Goal: Check status: Check status

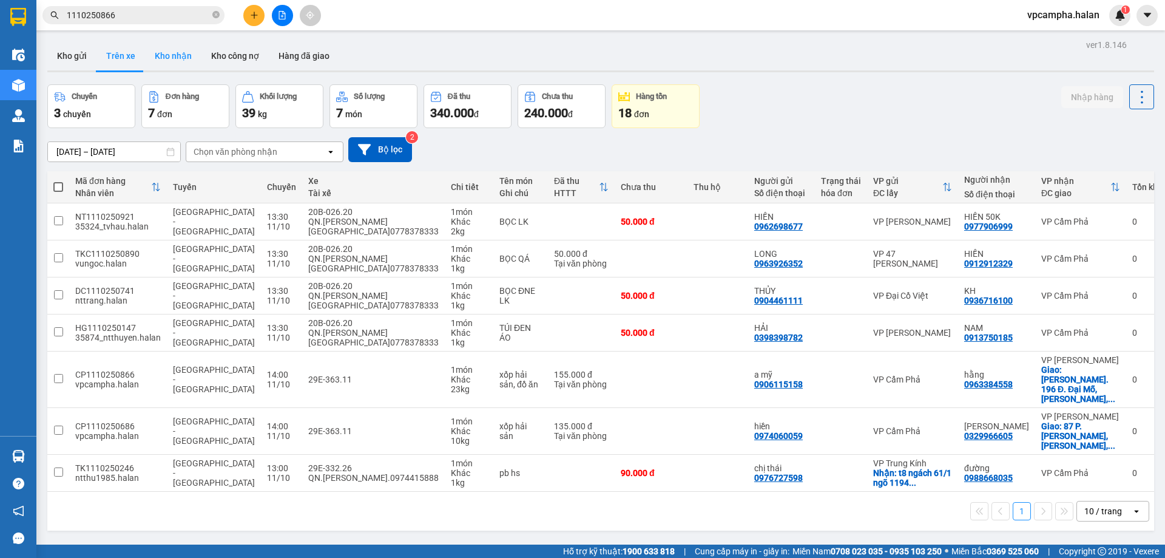
click at [177, 55] on button "Kho nhận" at bounding box center [173, 55] width 56 height 29
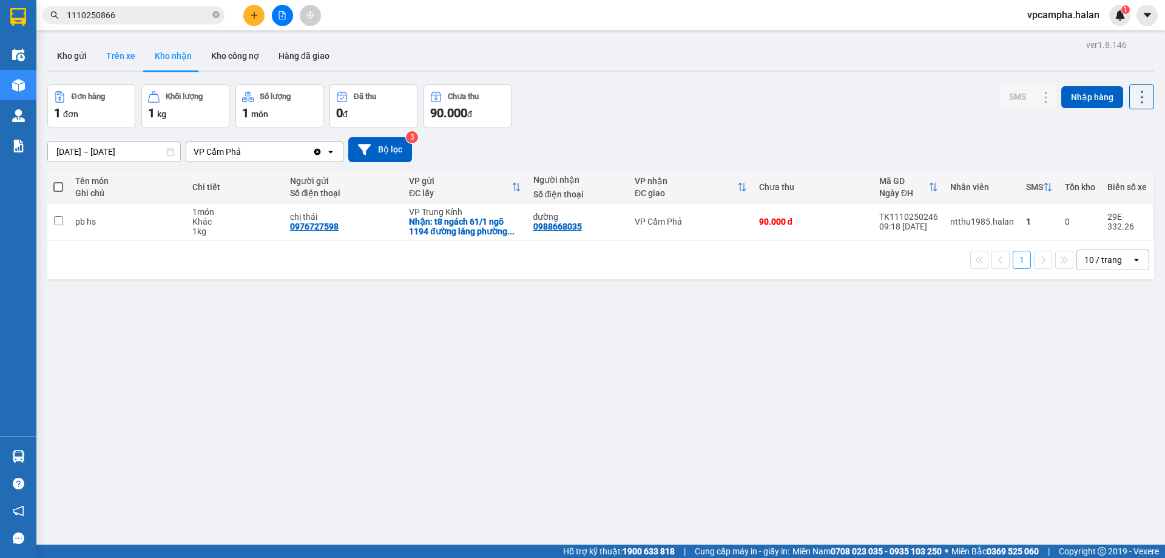
click at [130, 56] on button "Trên xe" at bounding box center [120, 55] width 49 height 29
type input "[DATE] – [DATE]"
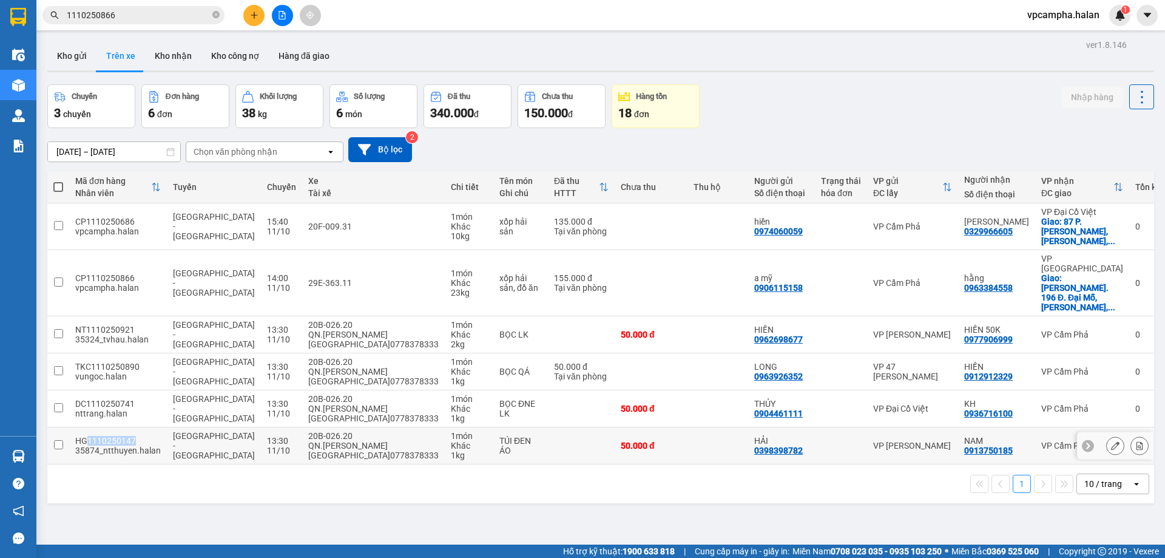
drag, startPoint x: 137, startPoint y: 399, endPoint x: 87, endPoint y: 400, distance: 50.4
click at [89, 436] on div "HG1110250147" at bounding box center [118, 441] width 86 height 10
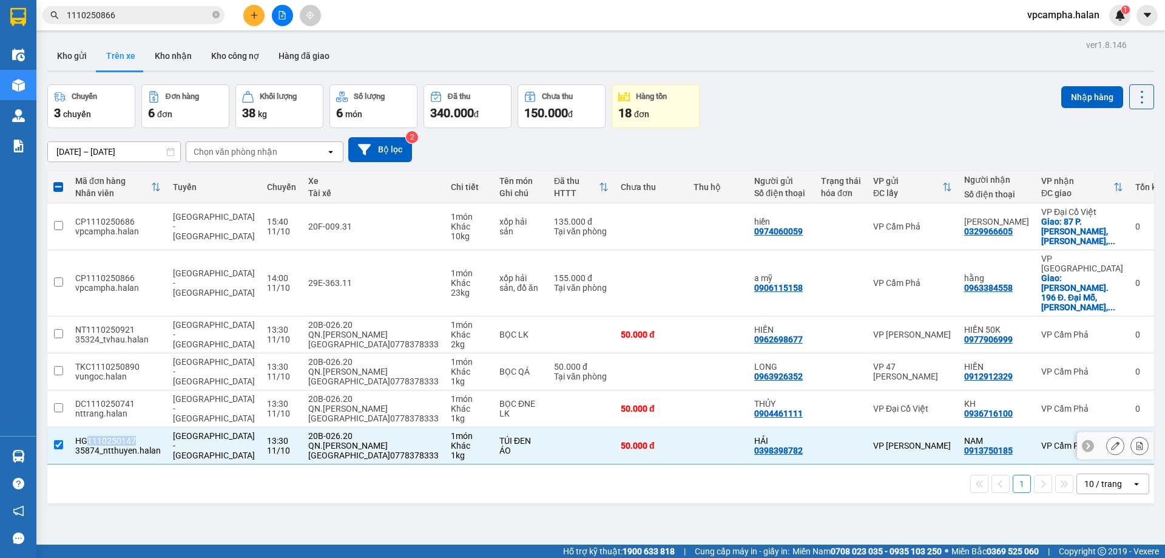
copy div "1110250147"
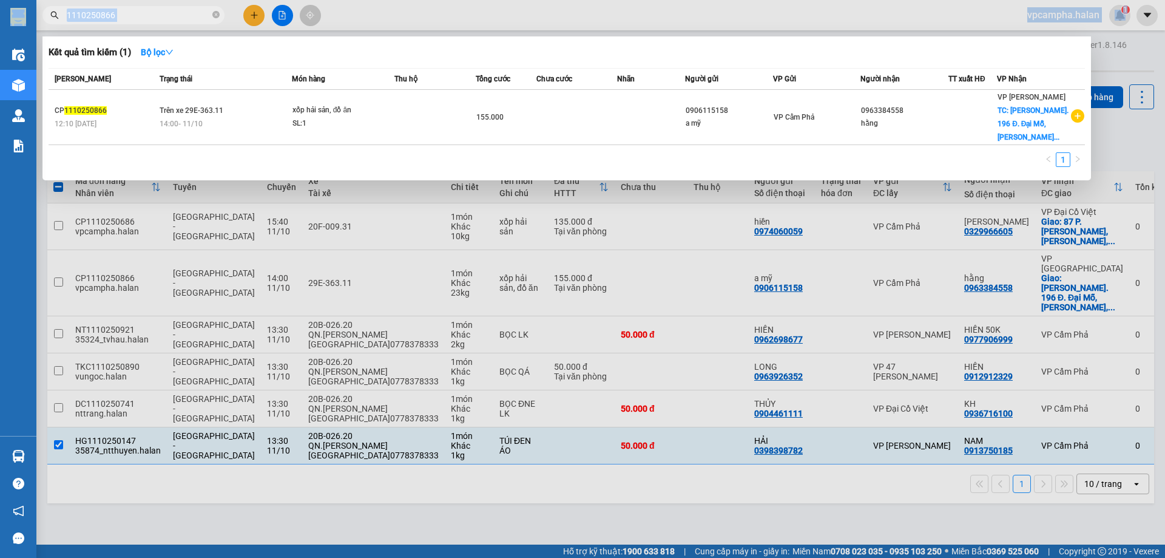
drag, startPoint x: 124, startPoint y: 6, endPoint x: 7, endPoint y: 10, distance: 117.2
click at [7, 10] on section "Kết quả tìm kiếm ( 1 ) Bộ lọc Mã ĐH Trạng thái Món hàng Thu hộ Tổng cước Chưa c…" at bounding box center [582, 279] width 1165 height 558
click at [203, 454] on div at bounding box center [582, 279] width 1165 height 558
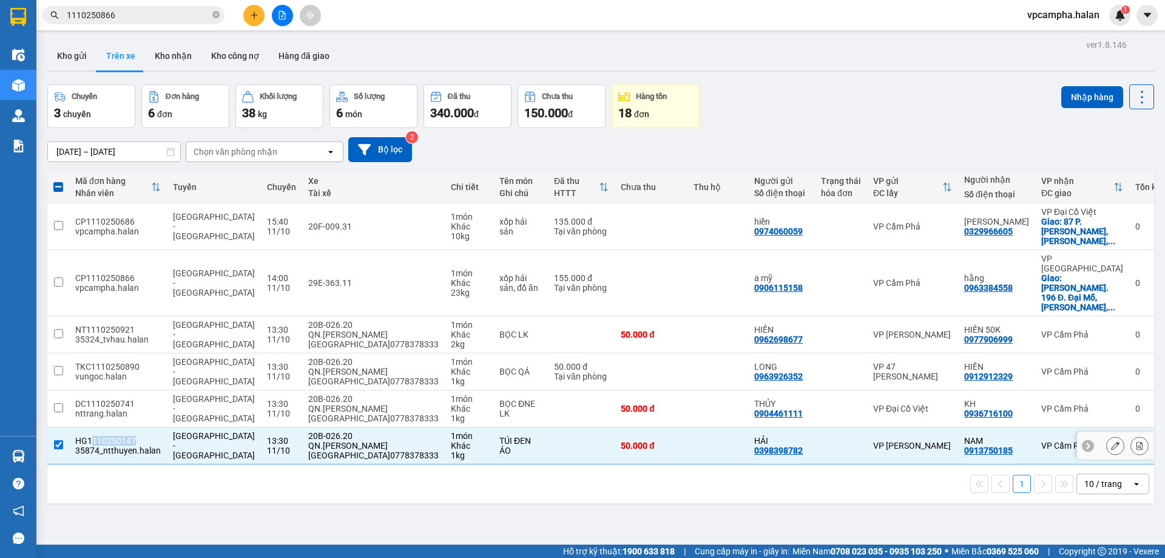
drag, startPoint x: 138, startPoint y: 403, endPoint x: 90, endPoint y: 402, distance: 47.4
click at [90, 436] on div "HG1110250147" at bounding box center [118, 441] width 86 height 10
checkbox input "false"
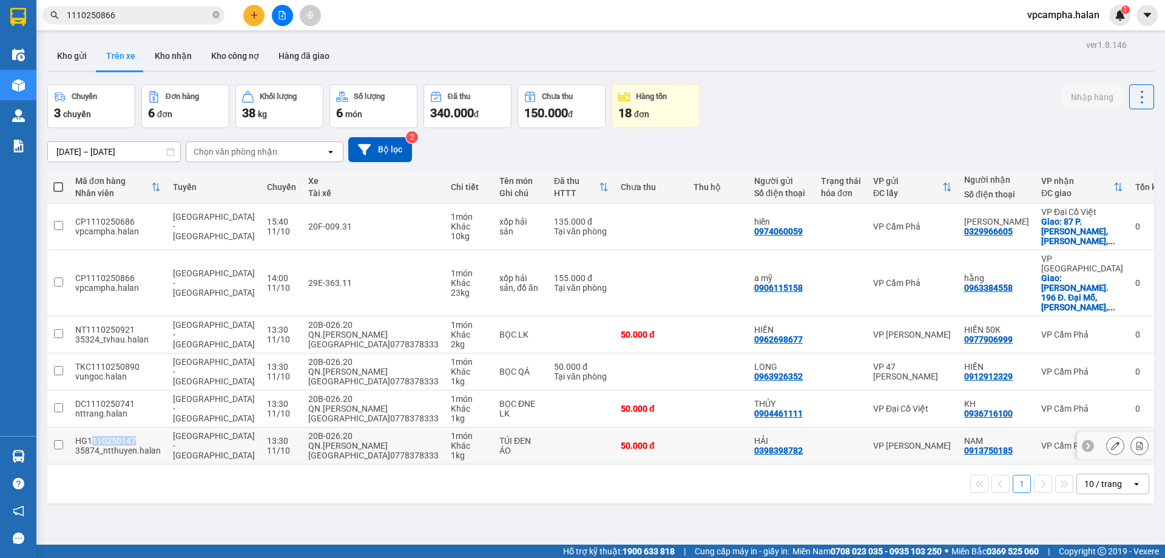
copy div "110250147"
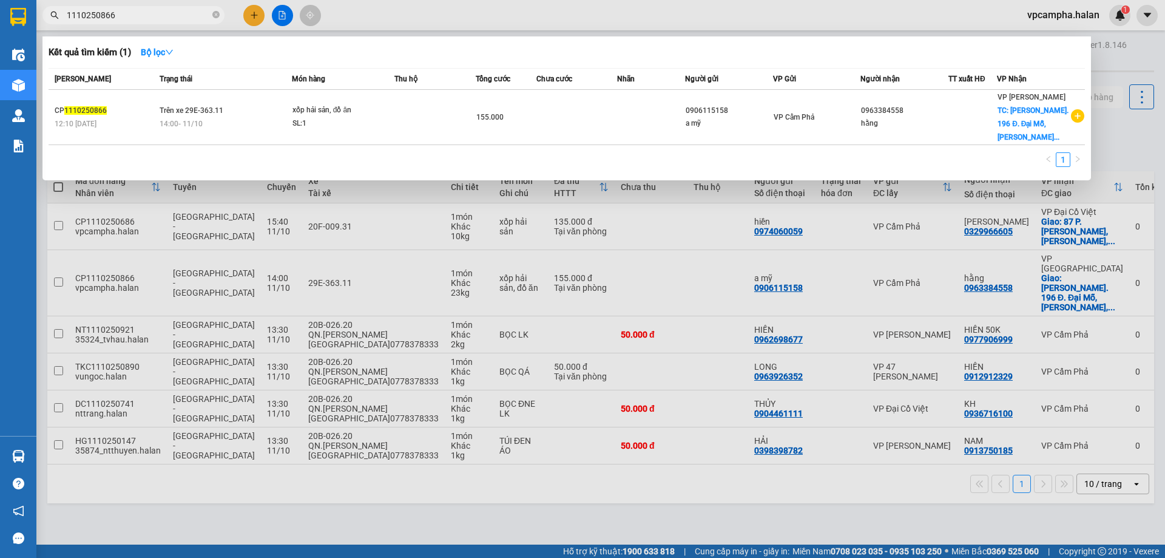
click at [135, 11] on input "1110250866" at bounding box center [138, 14] width 143 height 13
drag, startPoint x: 135, startPoint y: 11, endPoint x: 23, endPoint y: 25, distance: 113.1
click at [23, 25] on section "Kết quả tìm kiếm ( 1 ) Bộ lọc Mã ĐH Trạng thái Món hàng Thu hộ Tổng cước Chưa c…" at bounding box center [582, 279] width 1165 height 558
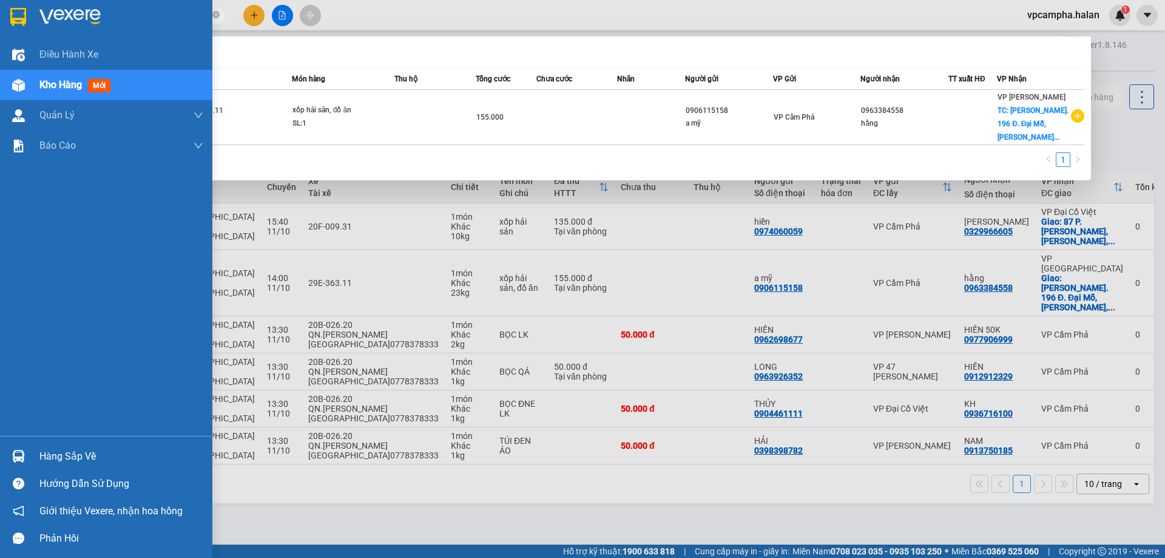
paste input "0250147"
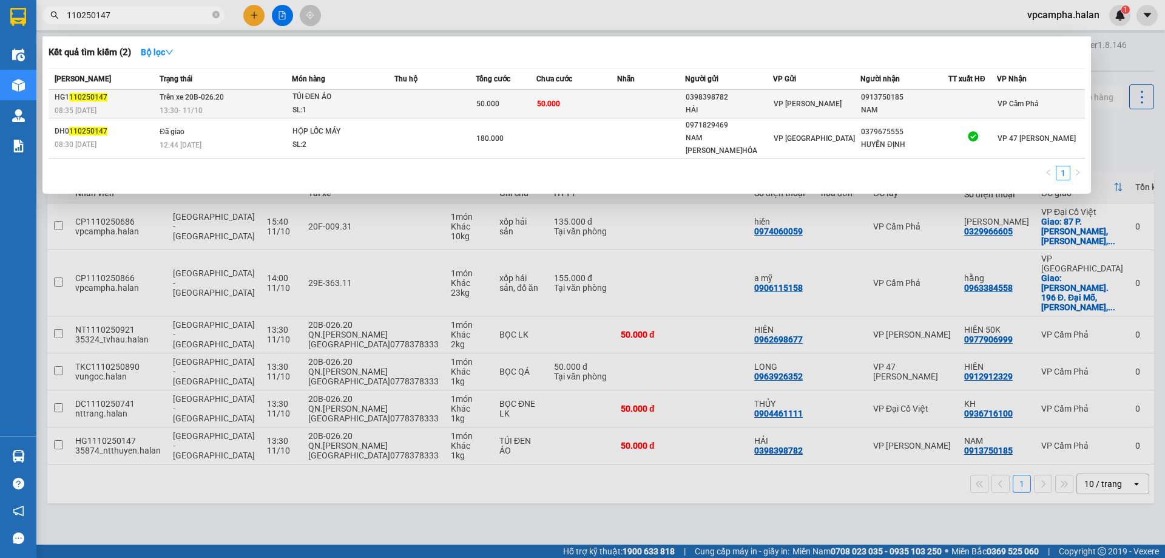
type input "110250147"
click at [412, 104] on td at bounding box center [434, 104] width 81 height 29
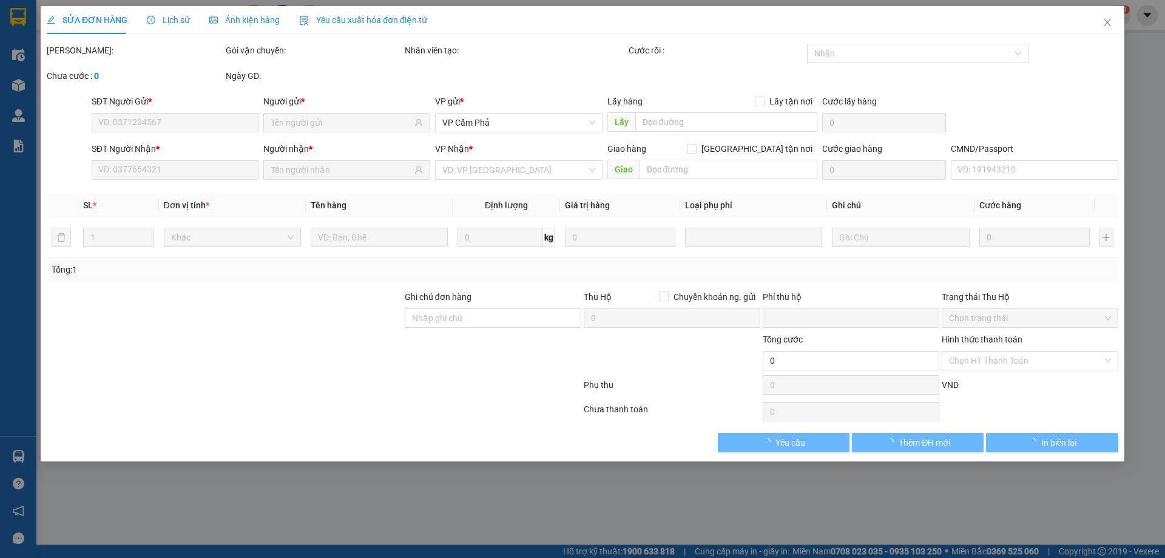
type input "0398398782"
type input "HẢI"
type input "0913750185"
type input "NAM"
type input "0"
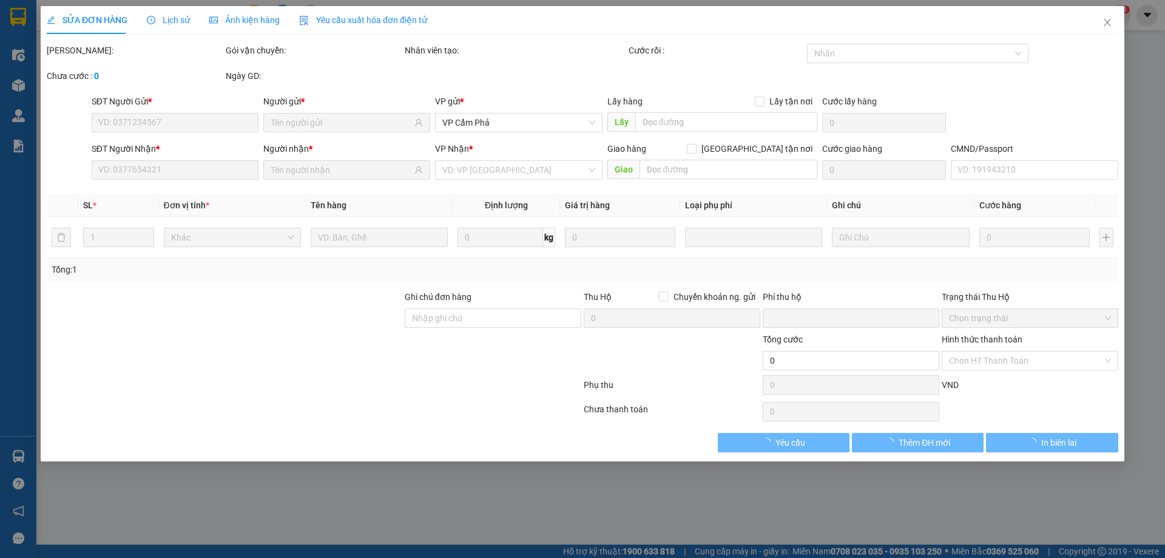
type input "50.000"
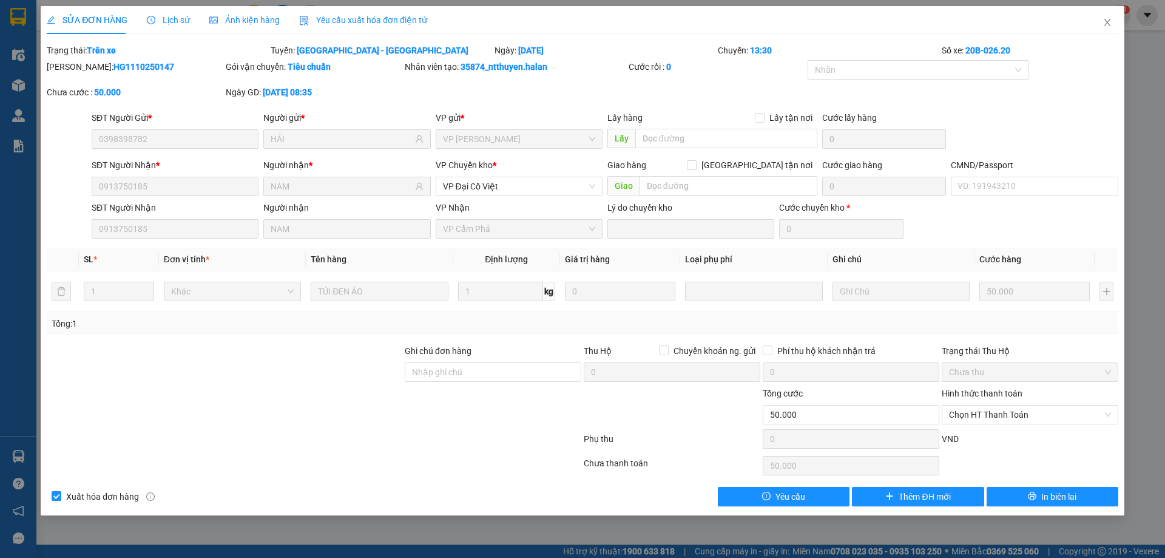
click at [180, 19] on span "Lịch sử" at bounding box center [168, 20] width 43 height 10
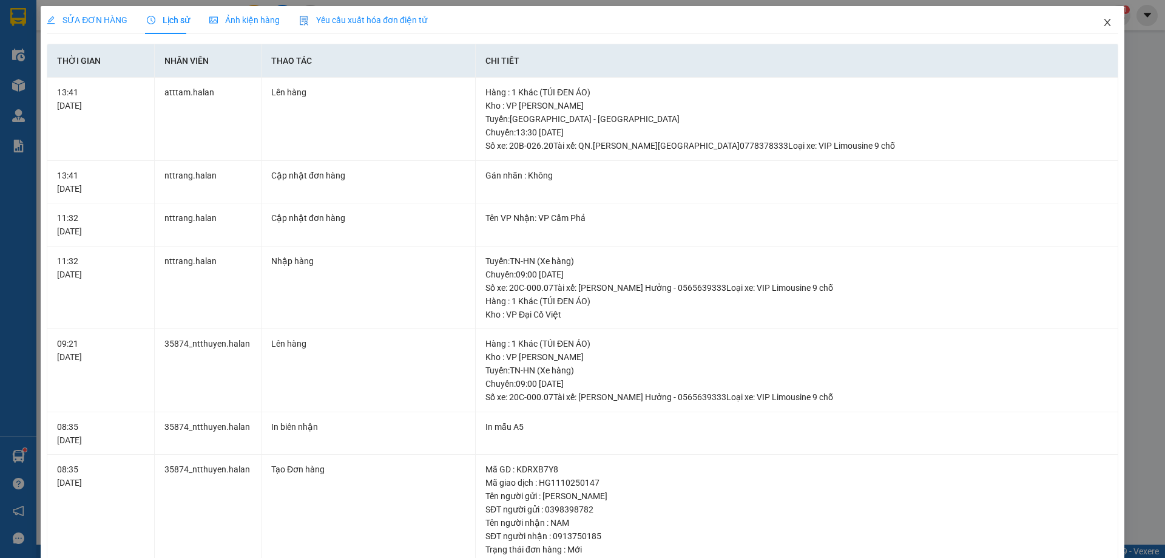
click at [1103, 25] on icon "close" at bounding box center [1108, 23] width 10 height 10
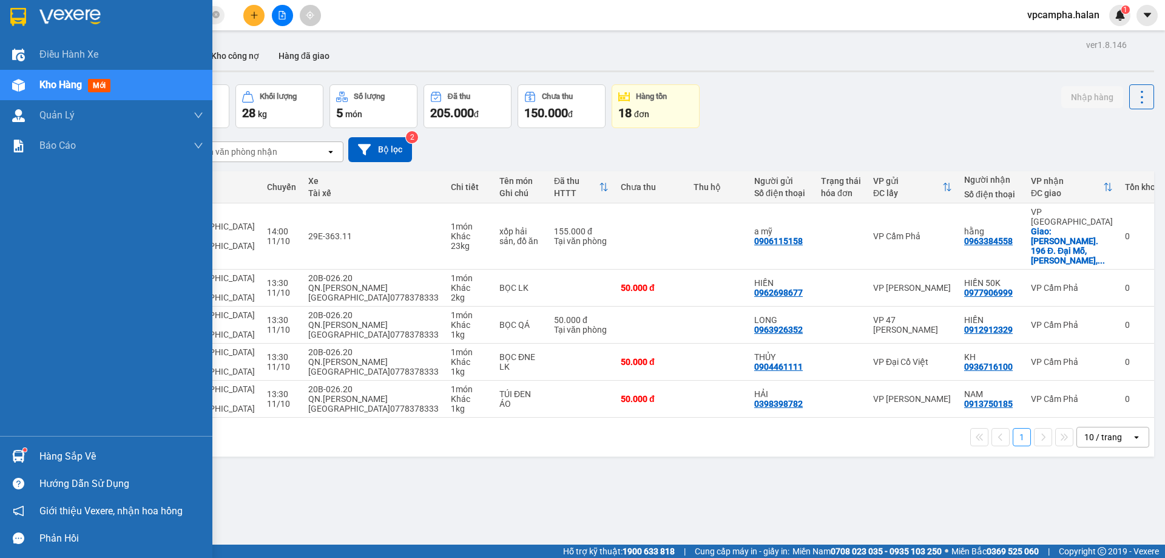
click at [47, 455] on div "Hàng sắp về" at bounding box center [121, 456] width 164 height 18
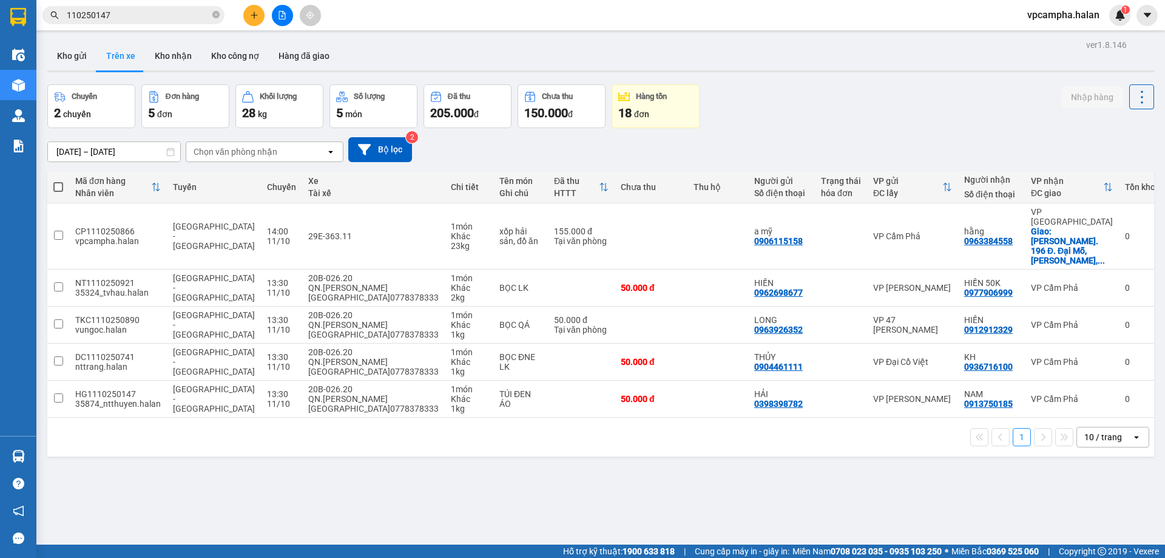
click at [669, 520] on section "Kết quả tìm kiếm ( 2 ) Bộ lọc Mã ĐH Trạng thái Món hàng Thu hộ Tổng cước Chưa c…" at bounding box center [582, 279] width 1165 height 558
click at [168, 52] on button "Kho nhận" at bounding box center [173, 55] width 56 height 29
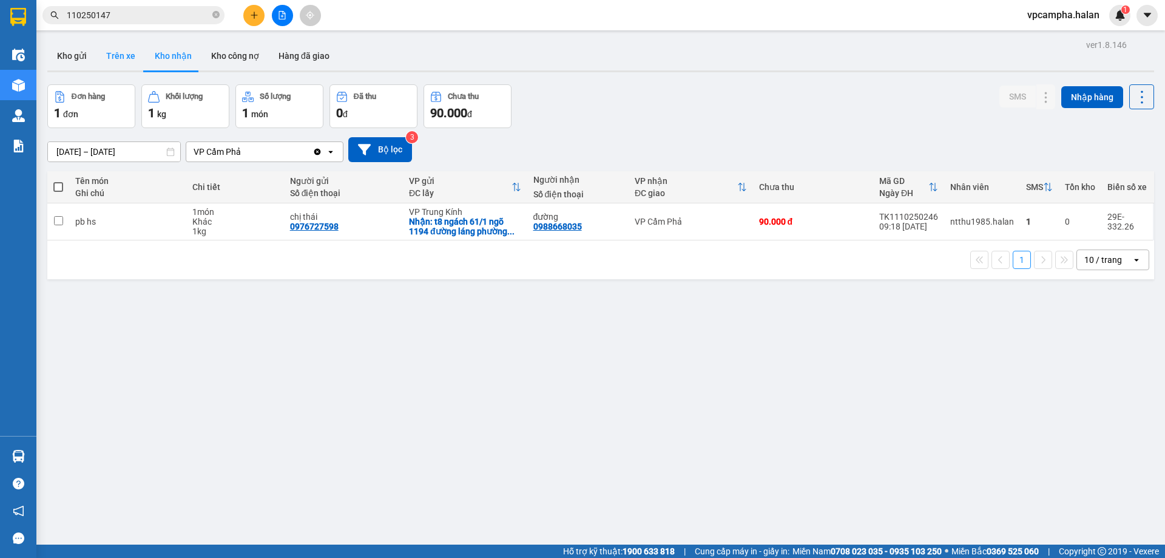
click at [118, 47] on button "Trên xe" at bounding box center [120, 55] width 49 height 29
type input "[DATE] – [DATE]"
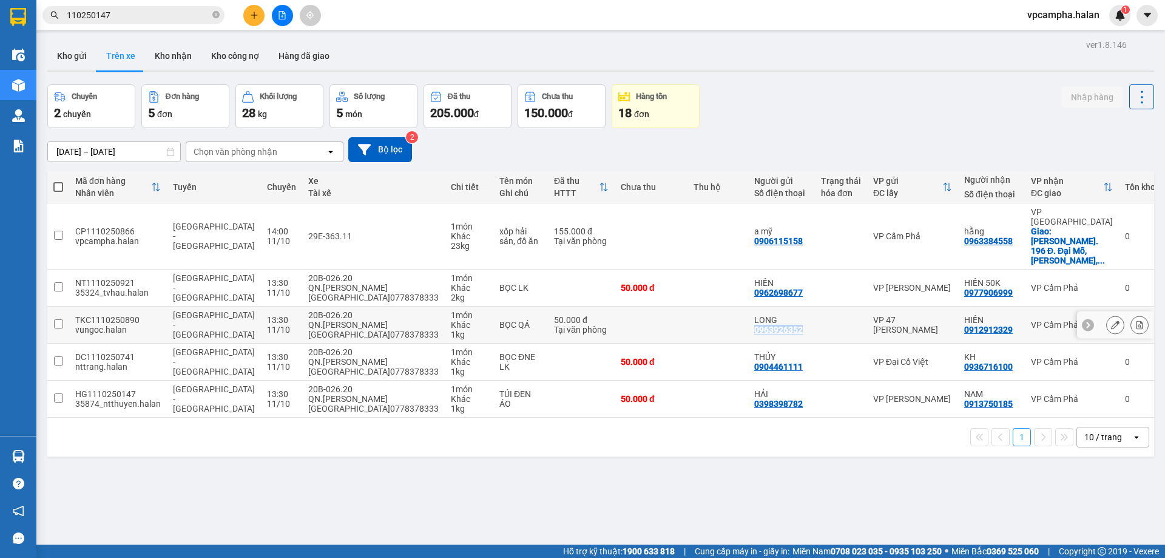
drag, startPoint x: 778, startPoint y: 300, endPoint x: 729, endPoint y: 301, distance: 48.6
click at [754, 315] on div "LONG 0963926352" at bounding box center [781, 324] width 55 height 19
checkbox input "true"
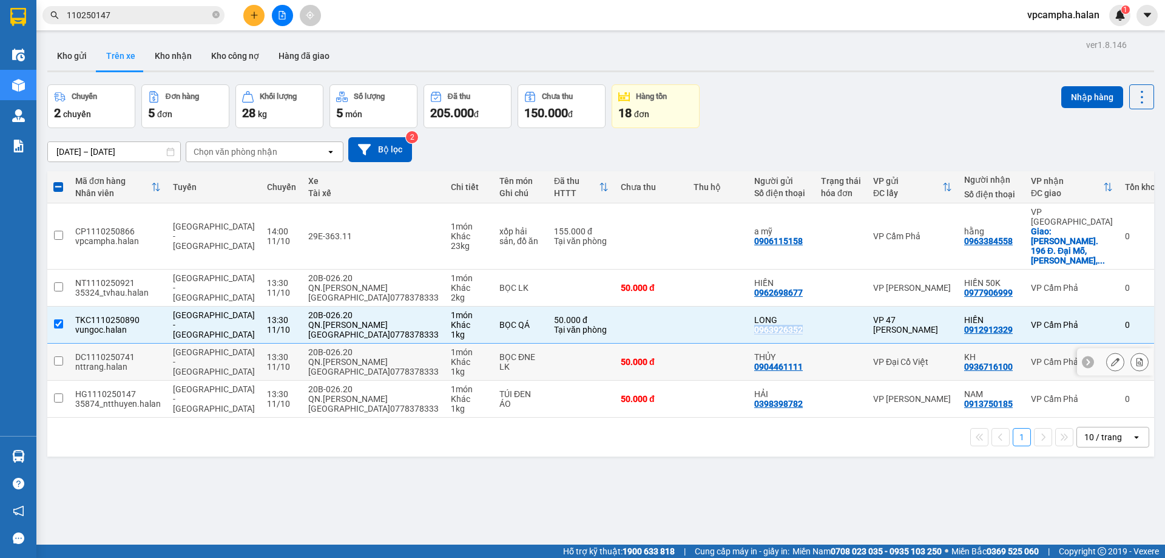
copy div "0963926352"
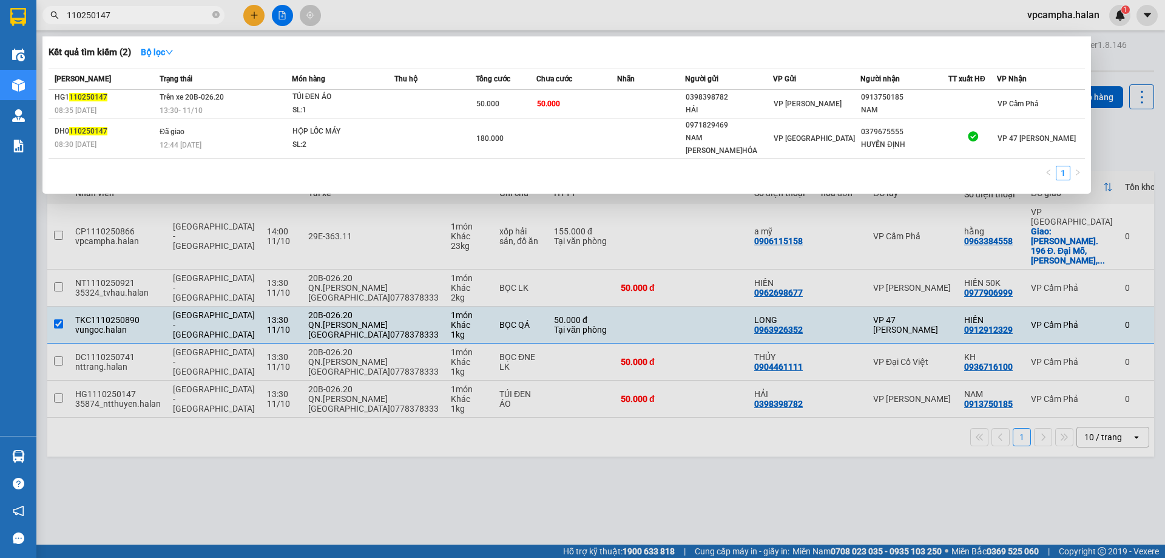
drag, startPoint x: 117, startPoint y: 15, endPoint x: 50, endPoint y: 15, distance: 66.8
click at [50, 15] on div "110250147" at bounding box center [118, 15] width 237 height 18
paste input "0963926352"
type input "0963926352"
click at [1145, 61] on div at bounding box center [582, 279] width 1165 height 558
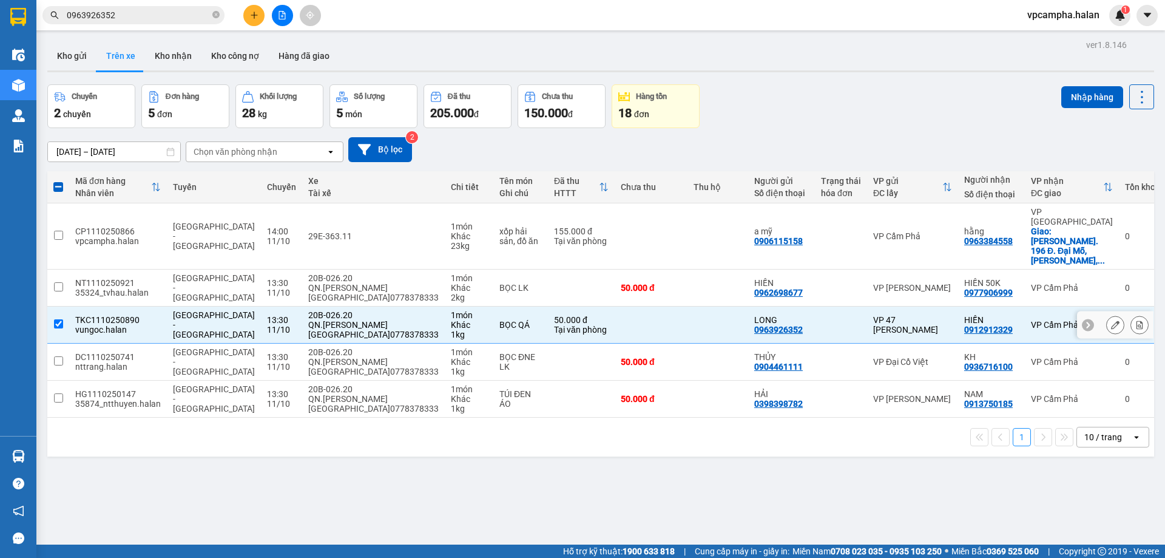
click at [58, 319] on input "checkbox" at bounding box center [58, 323] width 9 height 9
checkbox input "false"
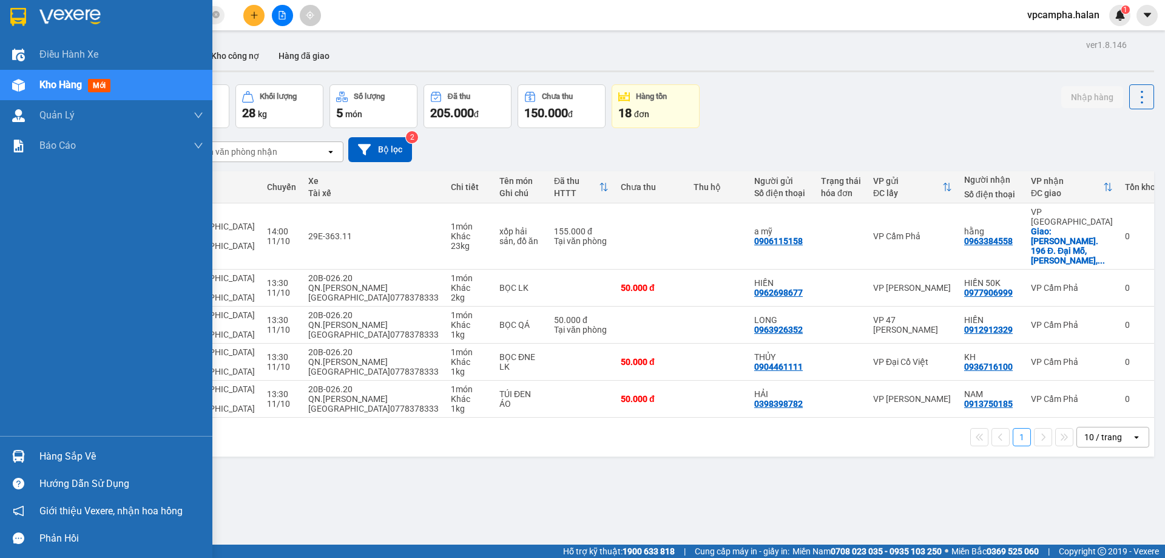
click at [103, 462] on div "Hàng sắp về" at bounding box center [121, 456] width 164 height 18
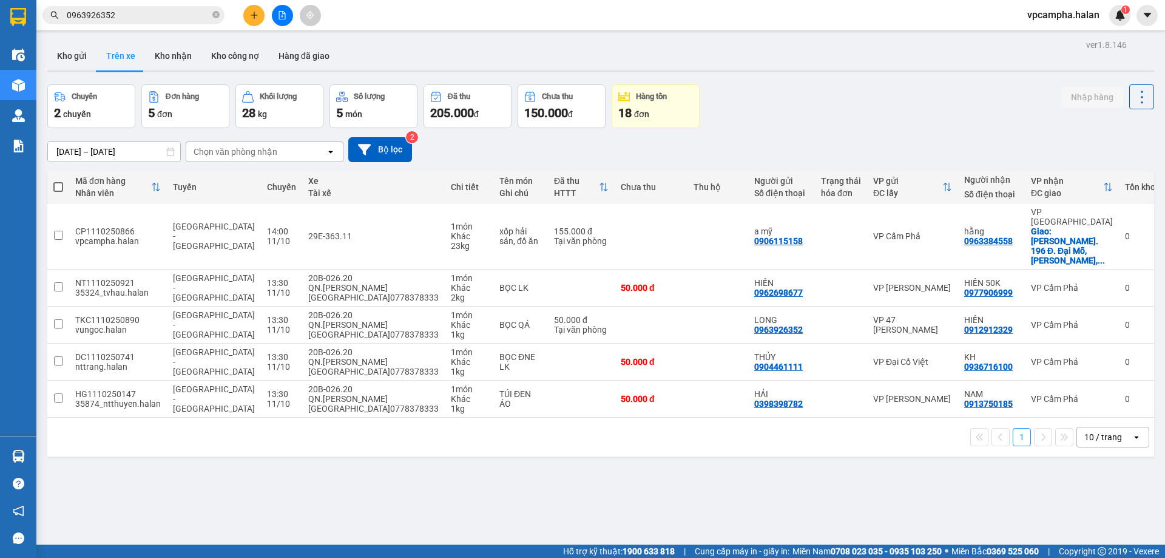
click at [626, 492] on section "Kết quả tìm kiếm ( 2 ) Bộ lọc Mã ĐH Trạng thái Món hàng Thu hộ Tổng cước Chưa c…" at bounding box center [582, 279] width 1165 height 558
drag, startPoint x: 141, startPoint y: 215, endPoint x: 89, endPoint y: 219, distance: 51.8
click at [89, 226] on div "CP1110250866" at bounding box center [118, 231] width 86 height 10
checkbox input "true"
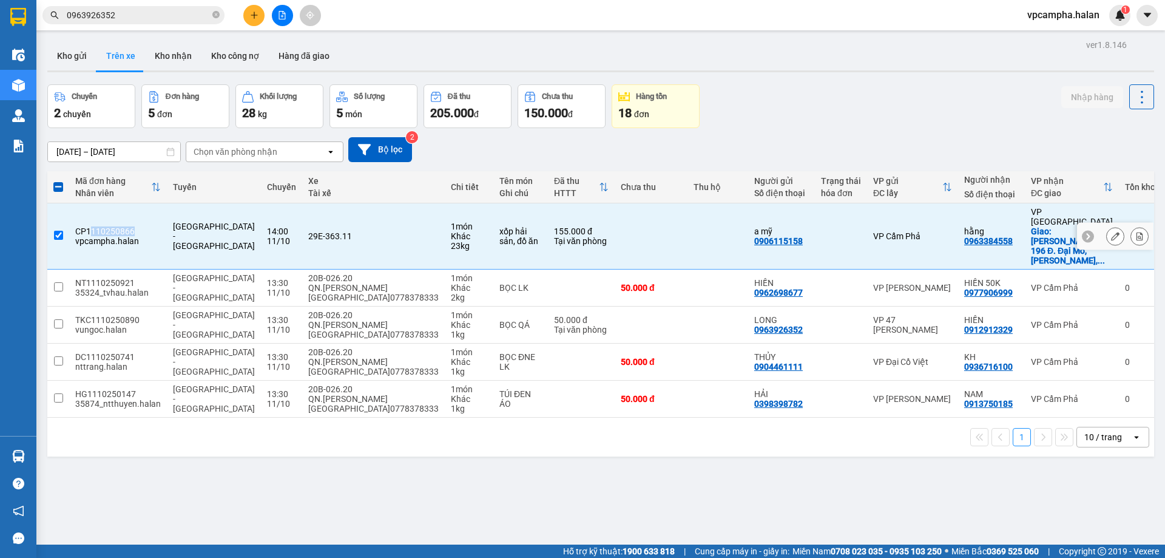
copy div "110250866"
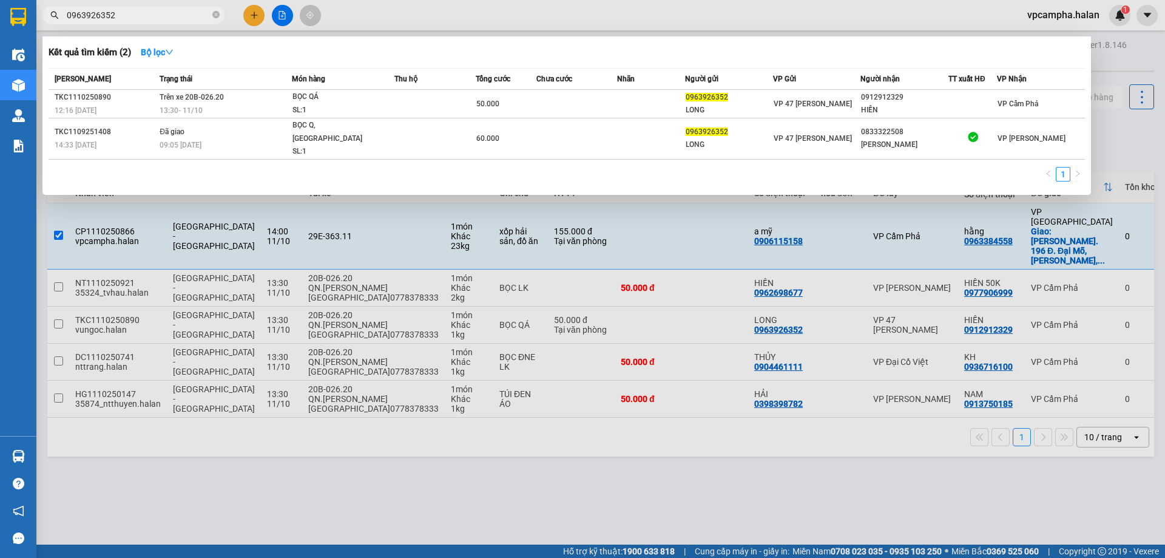
drag, startPoint x: 123, startPoint y: 18, endPoint x: 46, endPoint y: 19, distance: 77.1
click at [46, 19] on span "0963926352" at bounding box center [133, 15] width 182 height 18
paste input "110250866"
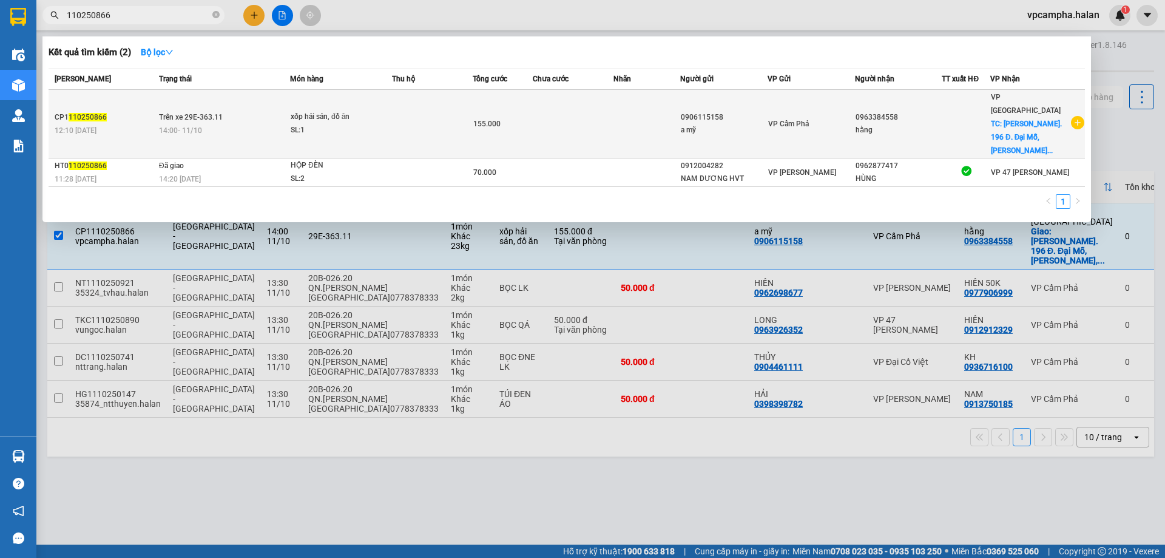
type input "110250866"
click at [430, 108] on td at bounding box center [432, 124] width 81 height 69
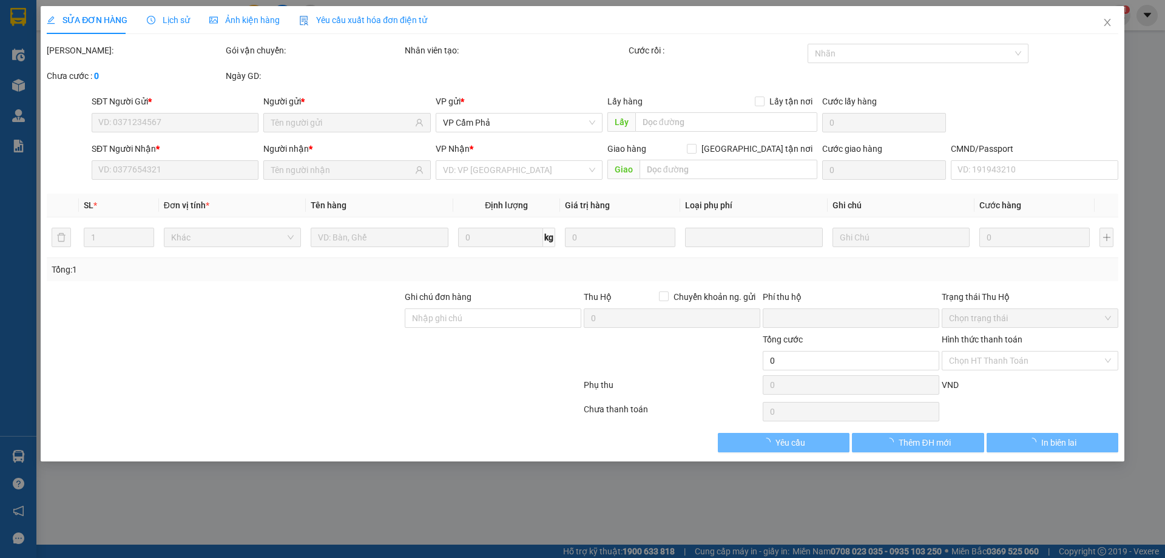
type input "0906115158"
type input "0963384558"
checkbox input "true"
type input "[PERSON_NAME]. 196 Đ. Đại Mỗ, [PERSON_NAME], [GEOGRAPHIC_DATA], [GEOGRAPHIC_DAT…"
type input "ship gấp"
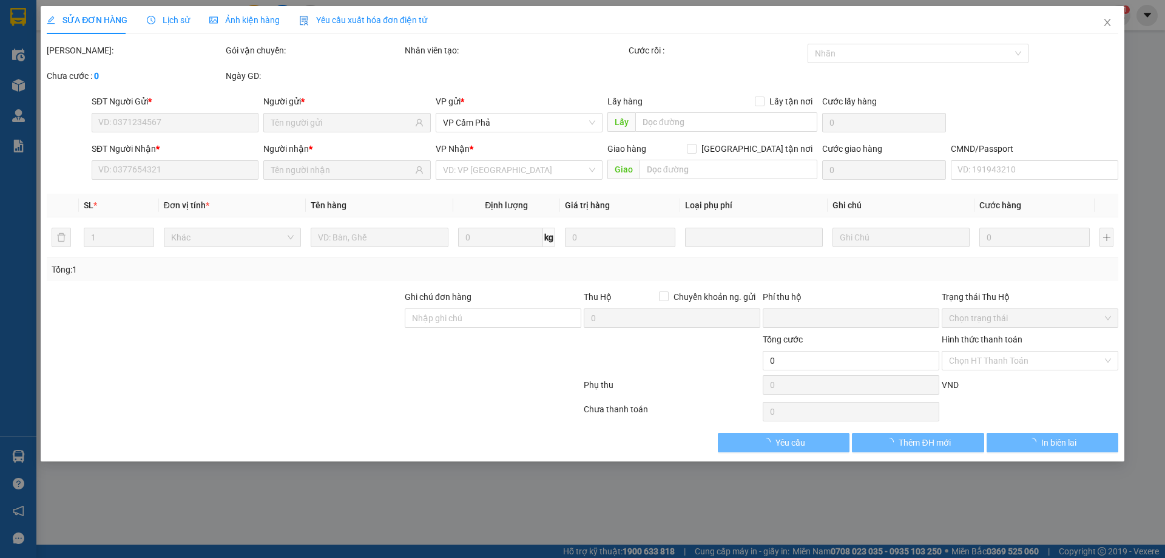
type input "0"
type input "155.000"
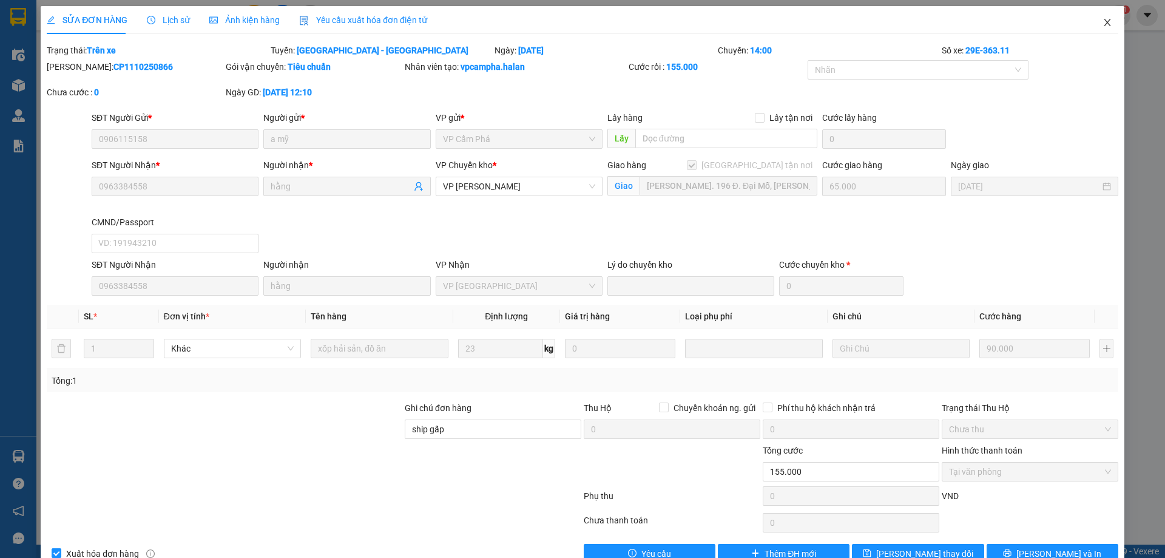
click at [1104, 25] on icon "close" at bounding box center [1107, 22] width 7 height 7
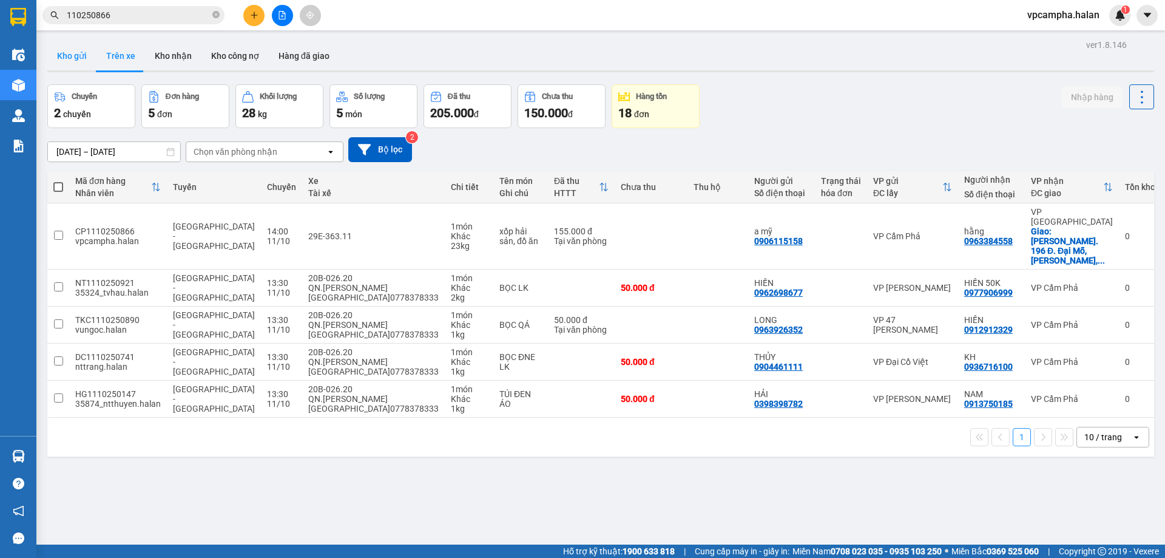
click at [64, 51] on button "Kho gửi" at bounding box center [71, 55] width 49 height 29
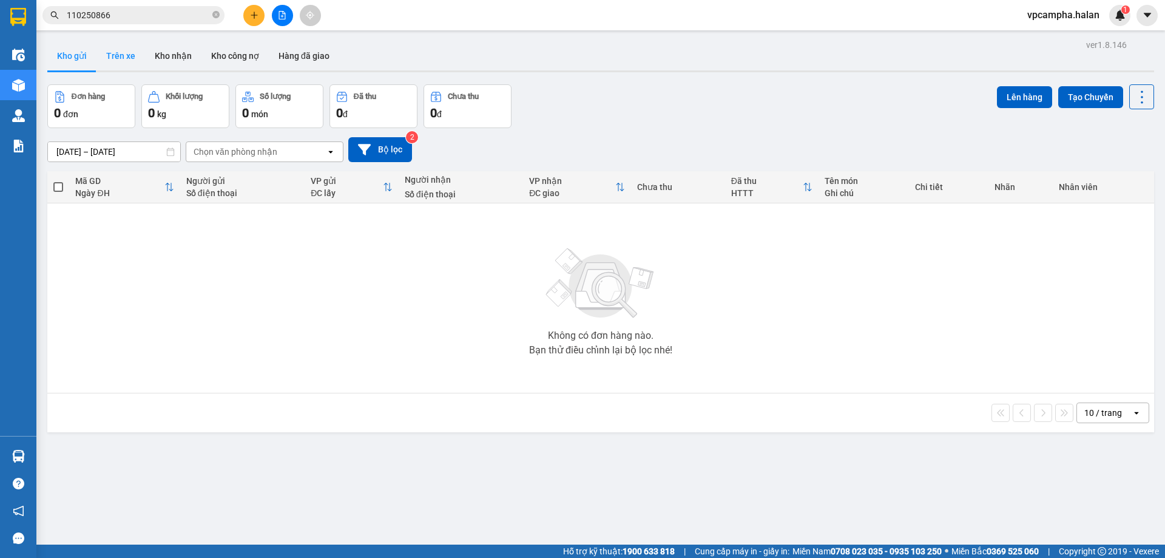
click at [124, 63] on button "Trên xe" at bounding box center [120, 55] width 49 height 29
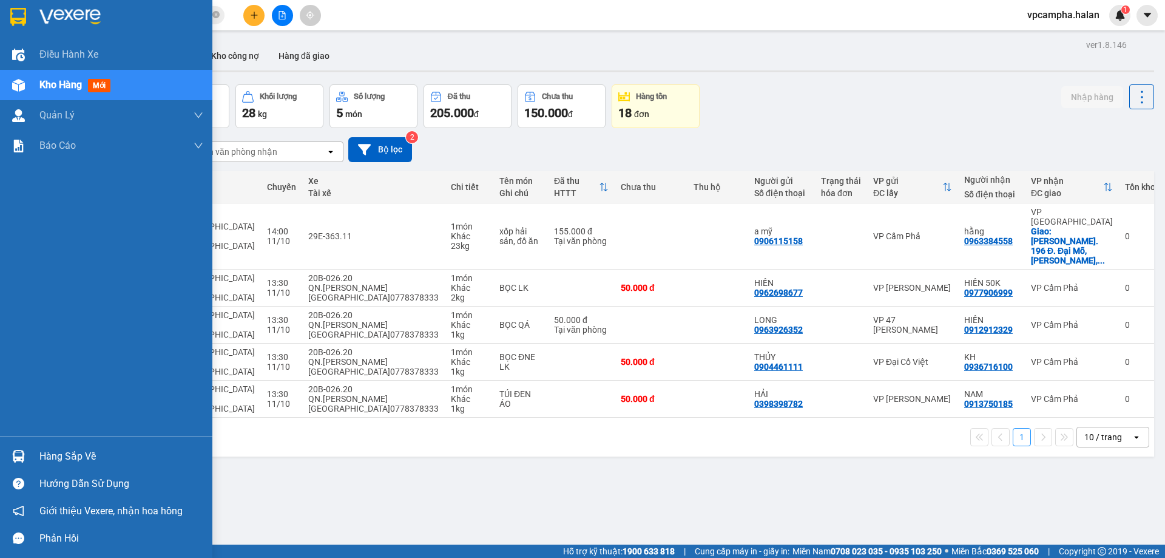
click at [77, 453] on div "Hàng sắp về" at bounding box center [121, 456] width 164 height 18
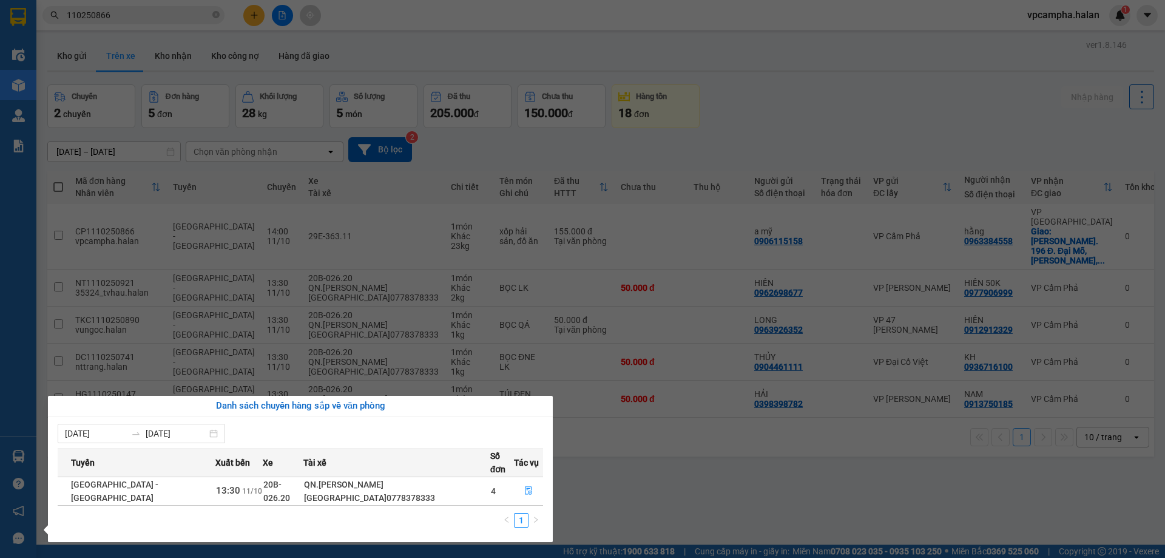
click at [667, 487] on section "Kết quả tìm kiếm ( 2 ) Bộ lọc Mã ĐH Trạng thái Món hàng Thu hộ Tổng cước Chưa c…" at bounding box center [582, 279] width 1165 height 558
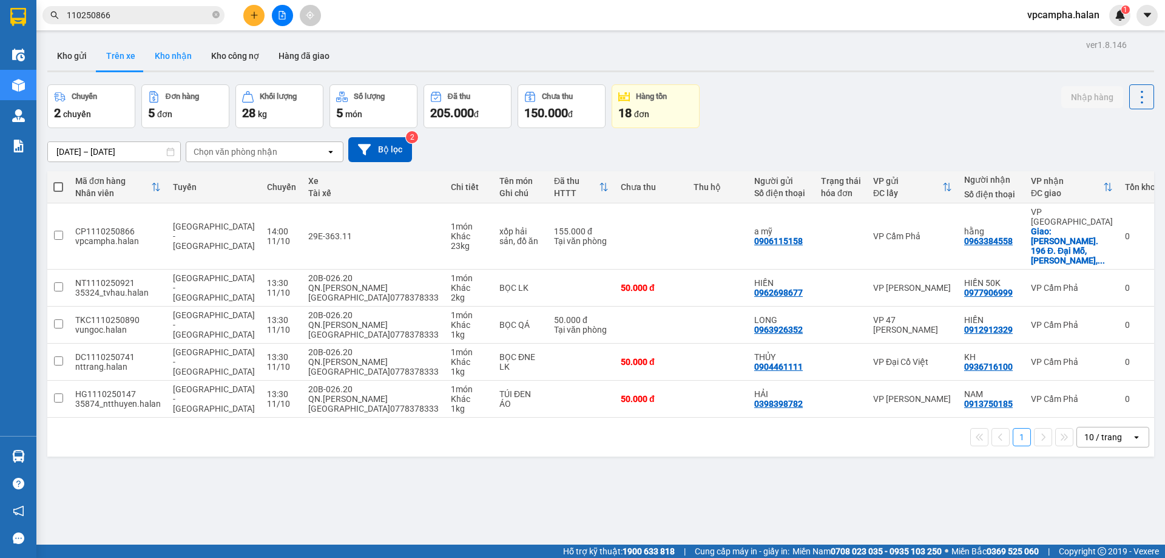
click at [186, 55] on button "Kho nhận" at bounding box center [173, 55] width 56 height 29
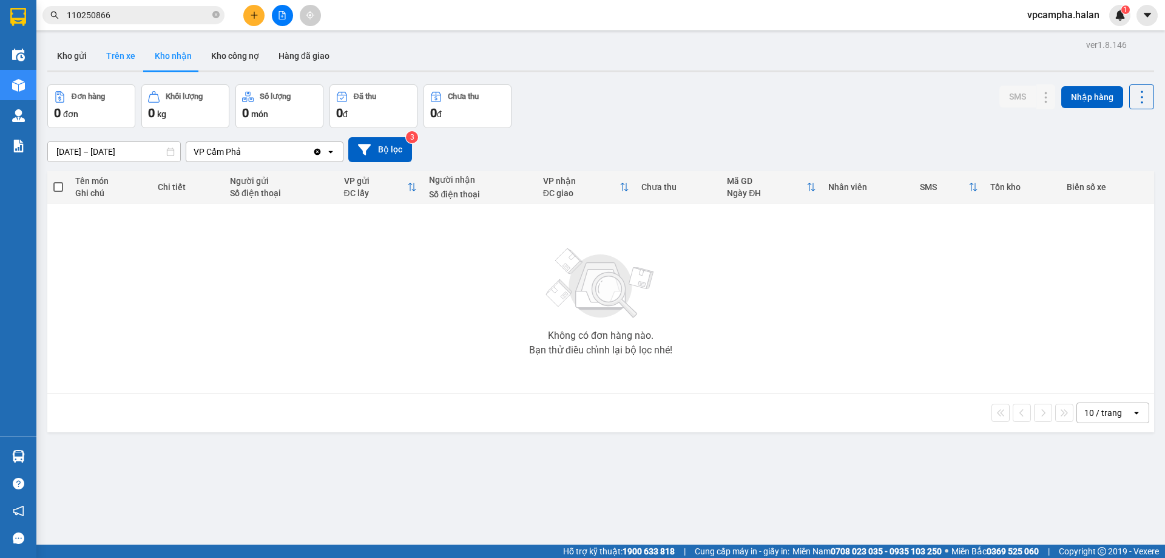
click at [117, 55] on button "Trên xe" at bounding box center [120, 55] width 49 height 29
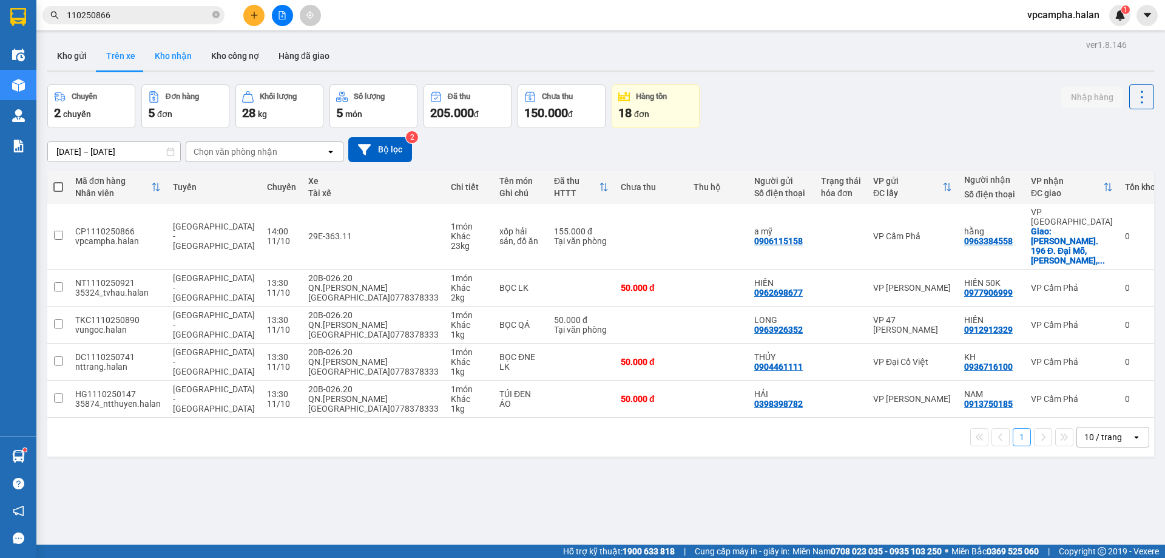
click at [166, 49] on button "Kho nhận" at bounding box center [173, 55] width 56 height 29
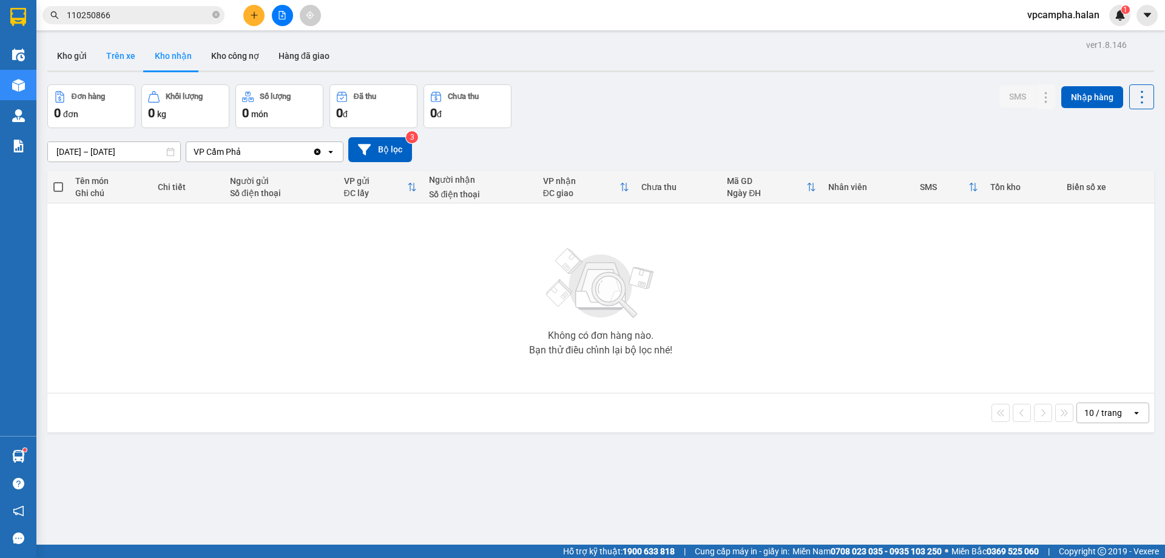
click at [124, 53] on button "Trên xe" at bounding box center [120, 55] width 49 height 29
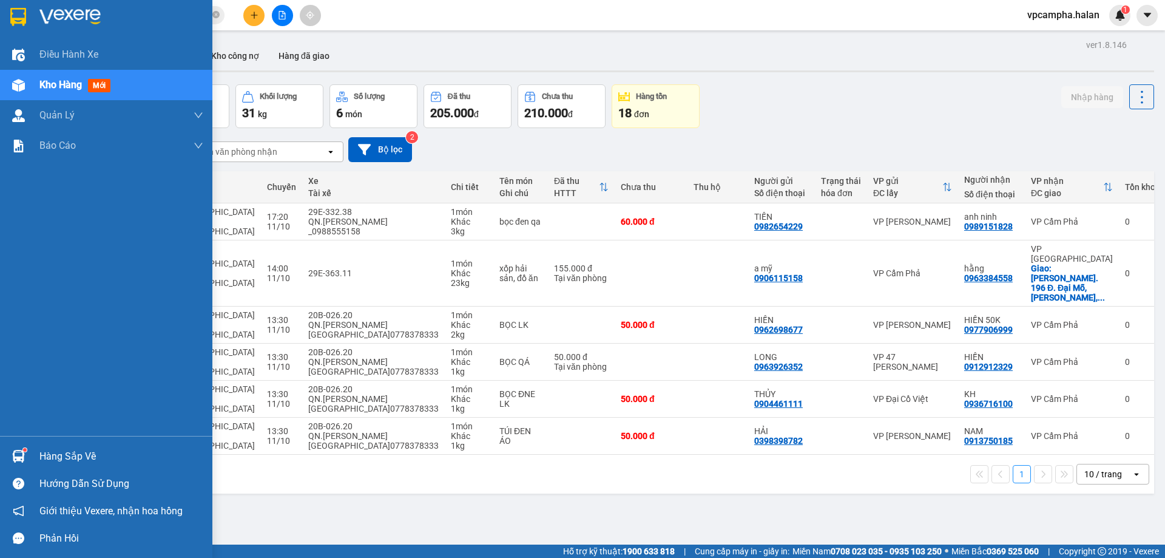
click at [69, 456] on div "Hàng sắp về" at bounding box center [121, 456] width 164 height 18
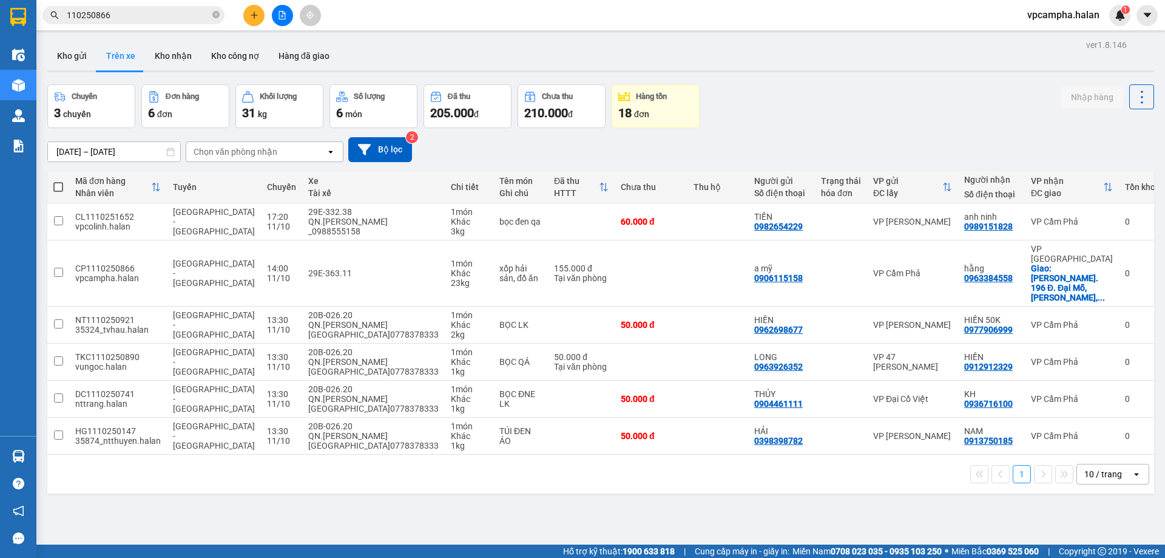
click at [617, 505] on section "Kết quả tìm kiếm ( 2 ) Bộ lọc Mã ĐH Trạng thái Món hàng Thu hộ Tổng cước Chưa c…" at bounding box center [582, 279] width 1165 height 558
click at [161, 54] on button "Kho nhận" at bounding box center [173, 55] width 56 height 29
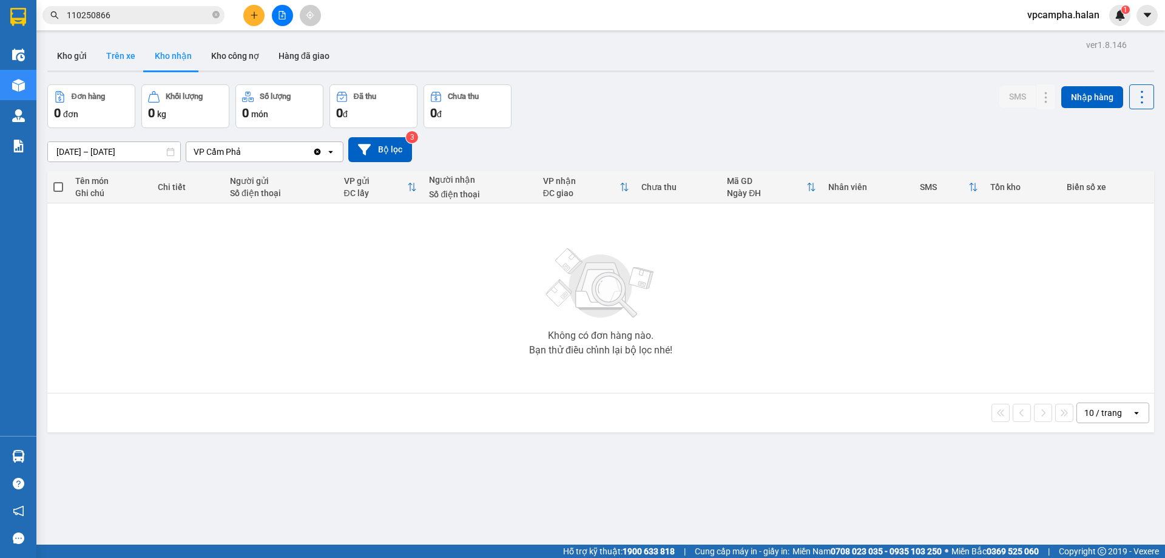
click at [133, 57] on button "Trên xe" at bounding box center [120, 55] width 49 height 29
type input "[DATE] – [DATE]"
